Goal: Use online tool/utility: Utilize a website feature to perform a specific function

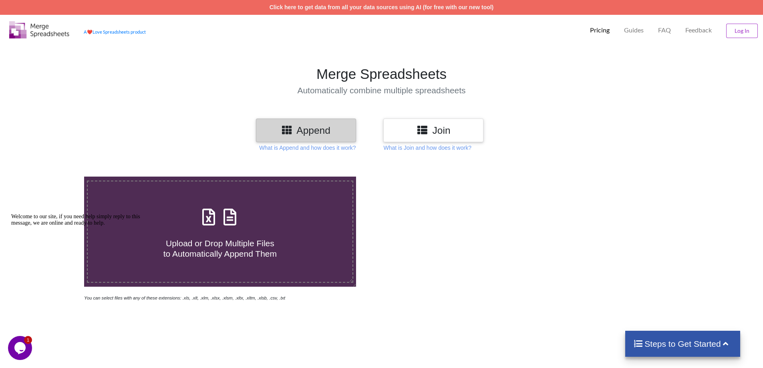
click at [243, 251] on span "Upload or Drop Multiple Files to Automatically Append Them" at bounding box center [219, 248] width 113 height 19
click at [54, 177] on input "Upload or Drop Multiple Files to Automatically Append Them" at bounding box center [54, 177] width 0 height 0
type input "C:\fakepath\payment6.xlsx"
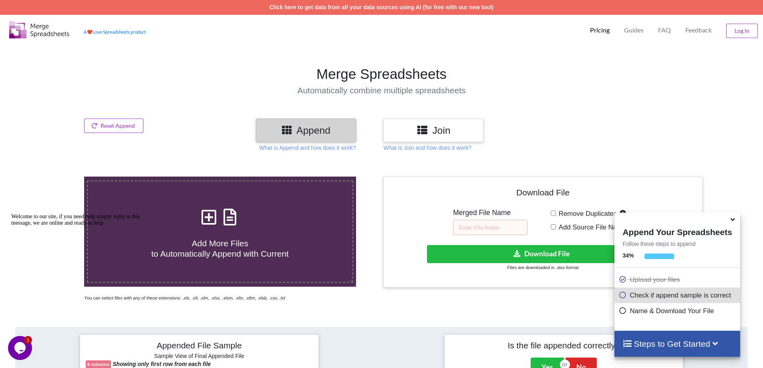
click at [735, 221] on icon at bounding box center [732, 218] width 8 height 7
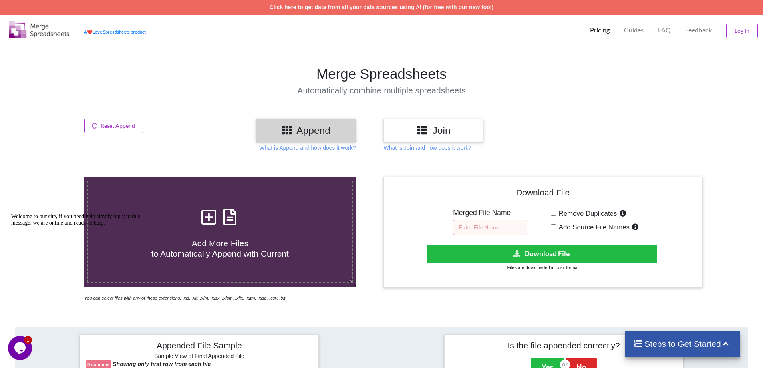
click at [487, 228] on input "text" at bounding box center [490, 227] width 74 height 15
type input "all_[DATE]"
click at [508, 252] on button "Download File" at bounding box center [542, 254] width 230 height 18
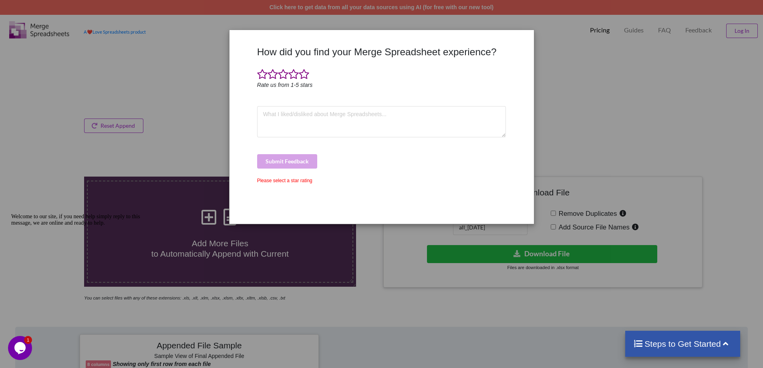
click at [740, 139] on div "How did you find your Merge Spreadsheet experience? Rate us from 1-5 stars Subm…" at bounding box center [381, 184] width 763 height 368
click at [421, 293] on div "How did you find your Merge Spreadsheet experience? Rate us from 1-5 stars Subm…" at bounding box center [381, 184] width 763 height 368
click at [619, 83] on div "How did you find your Merge Spreadsheet experience? Rate us from 1-5 stars Subm…" at bounding box center [381, 184] width 763 height 368
click at [313, 118] on textarea at bounding box center [381, 121] width 249 height 31
drag, startPoint x: 292, startPoint y: 124, endPoint x: 225, endPoint y: 120, distance: 66.6
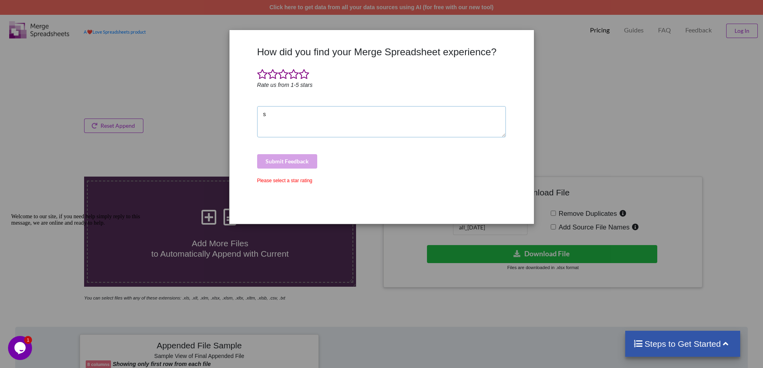
click at [225, 120] on div "How did you find your Merge Spreadsheet experience? Rate us from 1-5 stars s Su…" at bounding box center [381, 184] width 763 height 368
type textarea "good"
click at [275, 157] on div "Submit Feedback" at bounding box center [381, 161] width 249 height 14
click at [292, 76] on span at bounding box center [293, 74] width 10 height 11
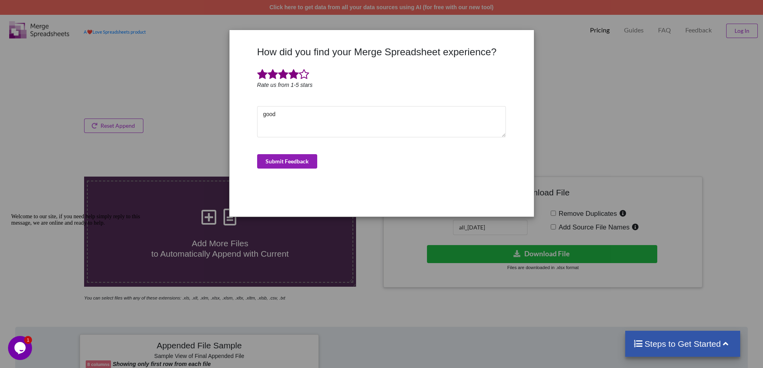
click at [288, 159] on button "Submit Feedback" at bounding box center [287, 161] width 60 height 14
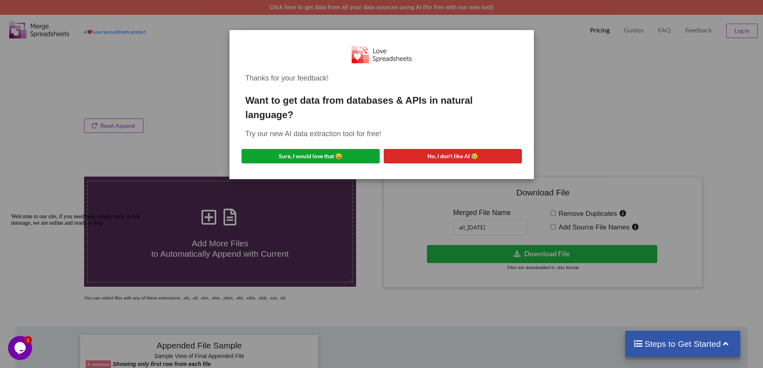
click at [341, 159] on button "Sure, I would love that 😀" at bounding box center [310, 156] width 138 height 14
click at [656, 90] on div "Thanks for your feedback! Want to get data from databases & APIs in natural lan…" at bounding box center [381, 184] width 763 height 368
click at [578, 108] on div "Thanks for your feedback! Want to get data from databases & APIs in natural lan…" at bounding box center [381, 184] width 763 height 368
